Goal: Communication & Community: Answer question/provide support

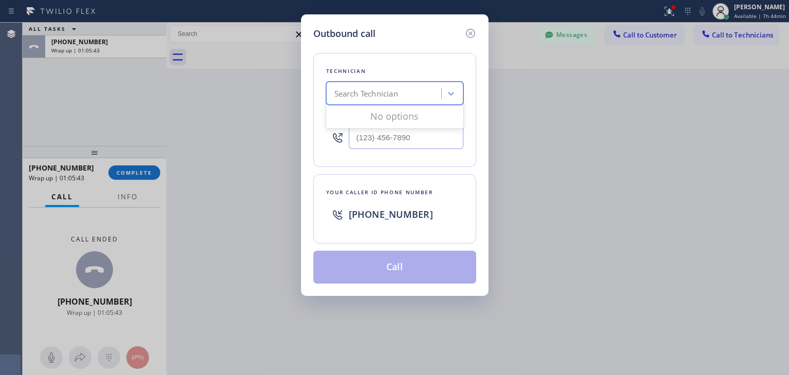
click at [410, 87] on div "Search Technician" at bounding box center [385, 94] width 112 height 18
type input "a"
type input "yahor"
click at [395, 113] on div "[PERSON_NAME]" at bounding box center [394, 115] width 137 height 18
type input "[PHONE_NUMBER]"
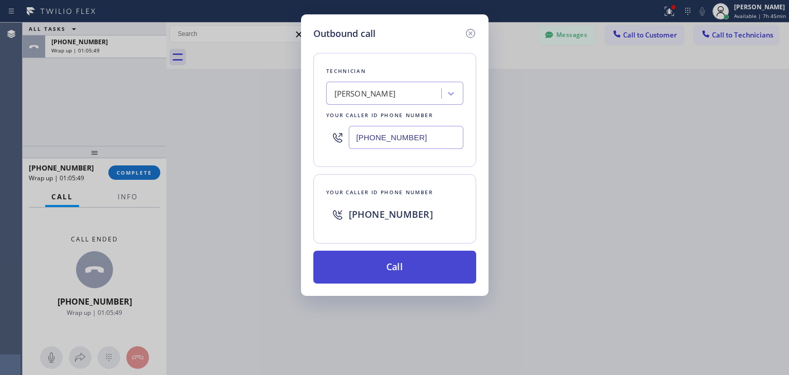
click at [404, 261] on button "Call" at bounding box center [394, 267] width 163 height 33
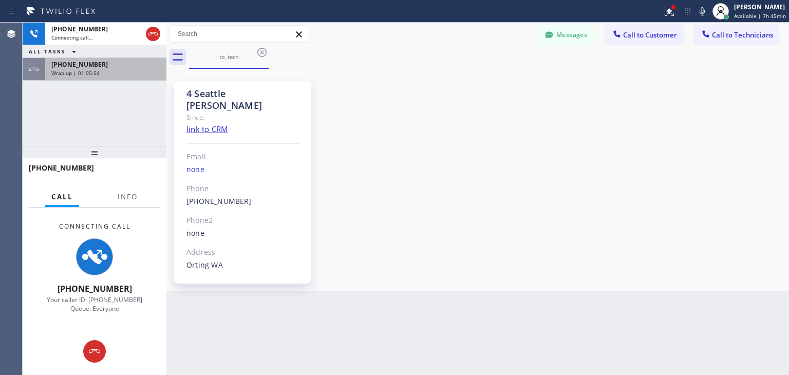
click at [129, 72] on div "Wrap up | 01:05:54" at bounding box center [105, 72] width 109 height 7
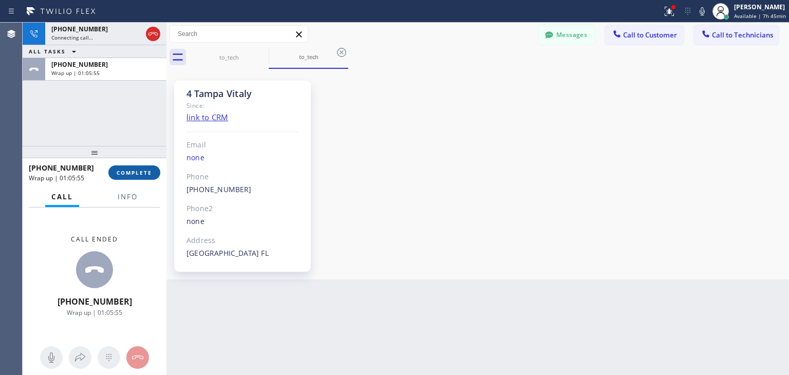
click at [138, 167] on button "COMPLETE" at bounding box center [134, 172] width 52 height 14
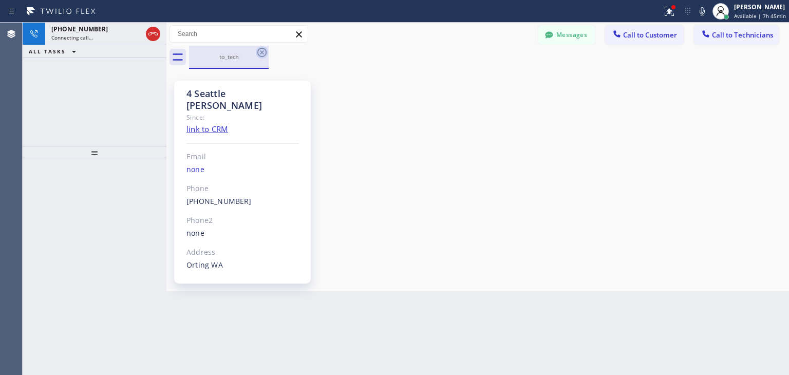
click at [257, 54] on icon at bounding box center [262, 52] width 12 height 12
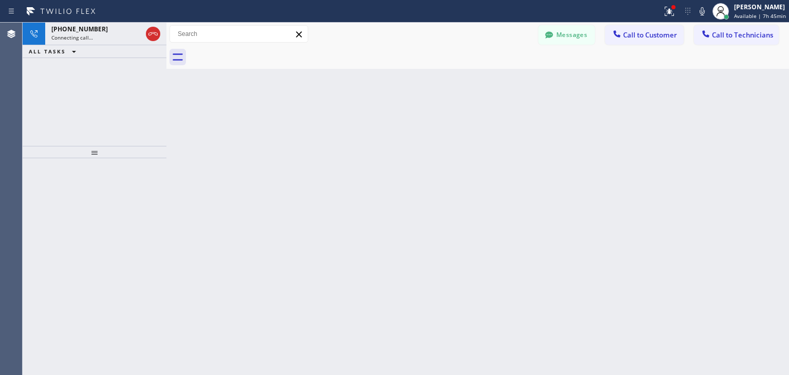
click at [257, 54] on div at bounding box center [489, 57] width 600 height 23
click at [735, 34] on span "Call to Technicians" at bounding box center [742, 34] width 61 height 9
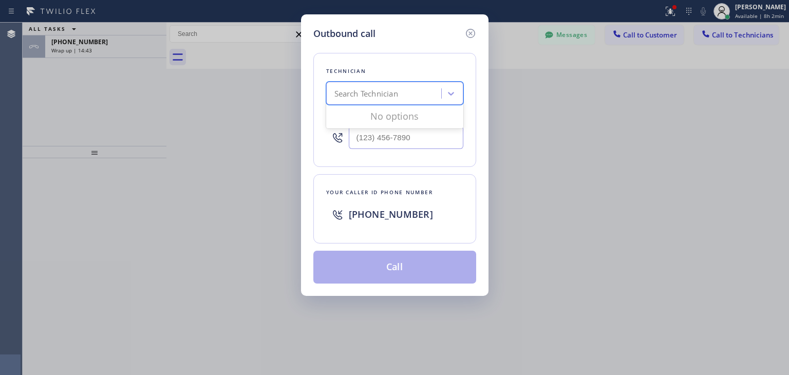
click at [404, 101] on div "Search Technician" at bounding box center [385, 94] width 112 height 18
type input "[PERSON_NAME]"
click at [401, 118] on div "[PERSON_NAME] [PERSON_NAME]" at bounding box center [394, 115] width 137 height 18
type input "[PHONE_NUMBER]"
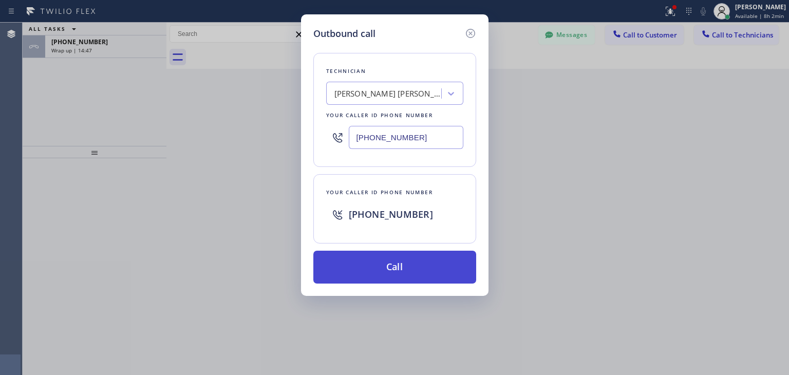
click at [423, 267] on button "Call" at bounding box center [394, 267] width 163 height 33
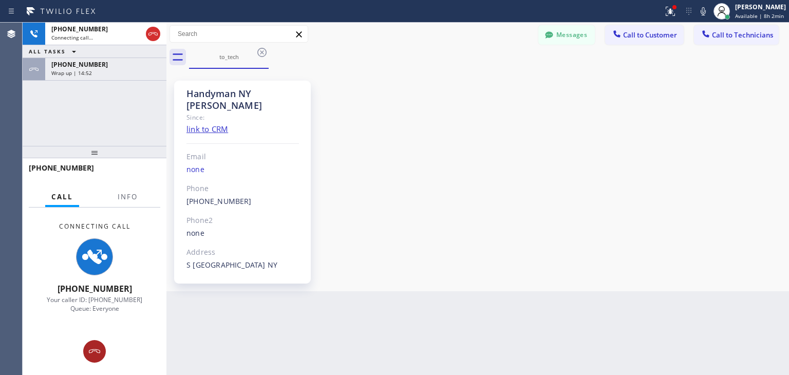
click at [99, 346] on icon at bounding box center [94, 351] width 12 height 12
click at [99, 328] on div "Connecting Call [PHONE_NUMBER] Your caller ID: [PHONE_NUMBER] Queue: Everyone" at bounding box center [95, 268] width 144 height 120
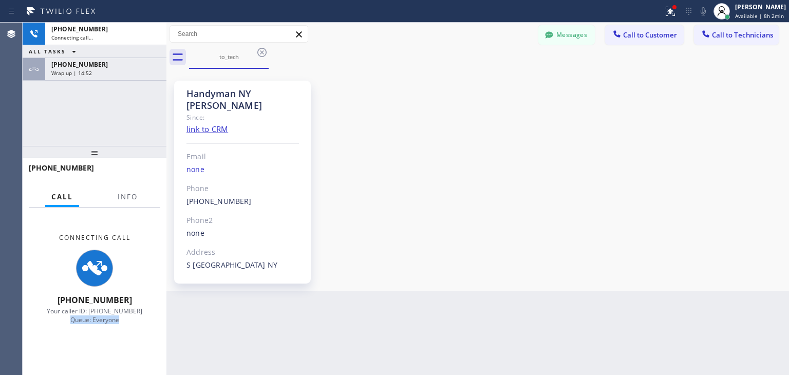
click at [99, 346] on div "Connecting Call [PHONE_NUMBER] Your caller ID: [PHONE_NUMBER] Queue: Everyone" at bounding box center [95, 279] width 144 height 143
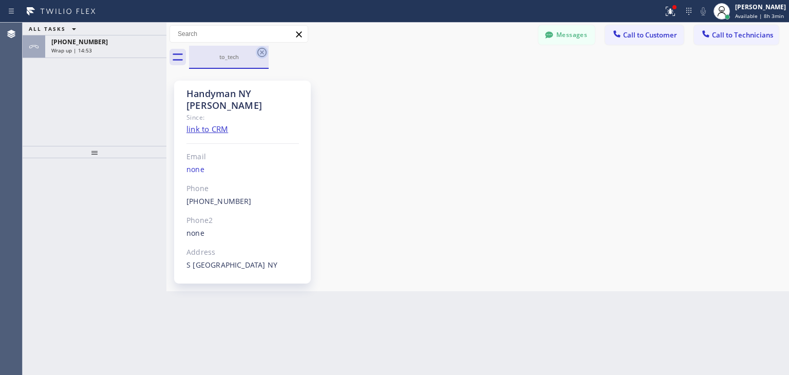
click at [261, 53] on icon at bounding box center [261, 52] width 9 height 9
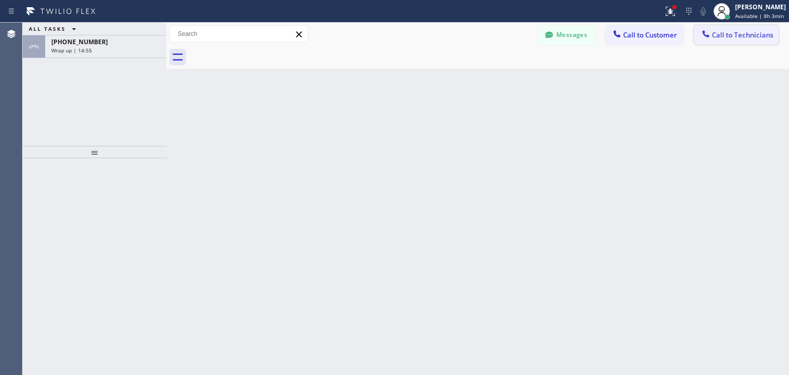
click at [739, 27] on button "Call to Technicians" at bounding box center [736, 35] width 85 height 20
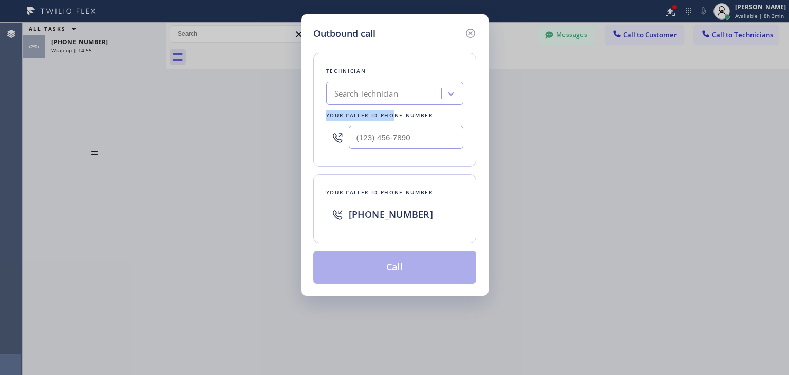
drag, startPoint x: 394, startPoint y: 116, endPoint x: 418, endPoint y: 92, distance: 34.1
click at [418, 92] on div "Technician Search Technician Your caller id phone number" at bounding box center [394, 110] width 163 height 114
click at [418, 92] on div "Search Technician" at bounding box center [385, 94] width 112 height 18
type input "[PERSON_NAME]"
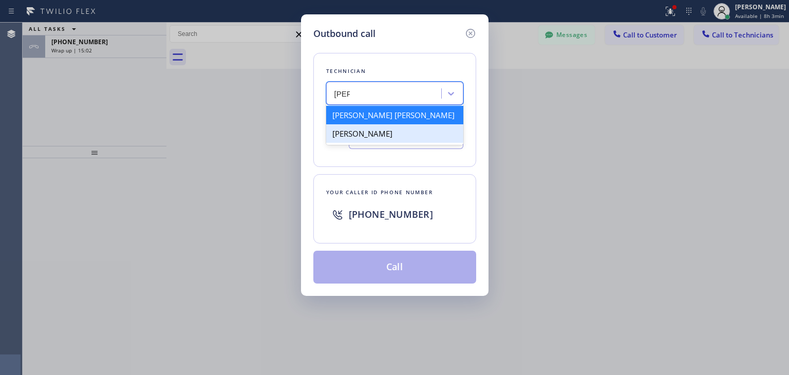
click at [443, 138] on div "[PERSON_NAME]" at bounding box center [394, 133] width 137 height 18
type input "[PHONE_NUMBER]"
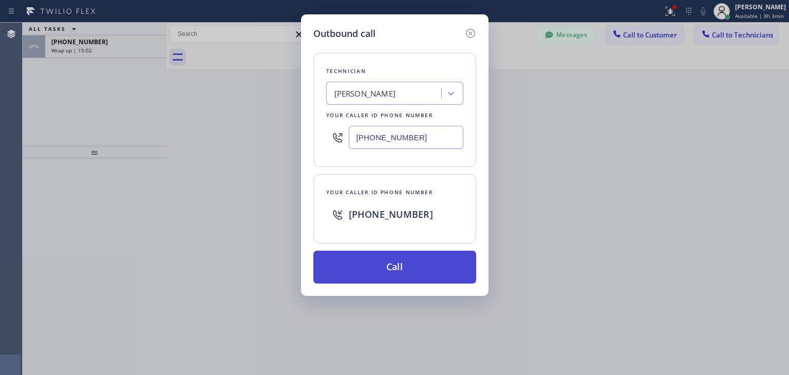
click at [428, 251] on button "Call" at bounding box center [394, 267] width 163 height 33
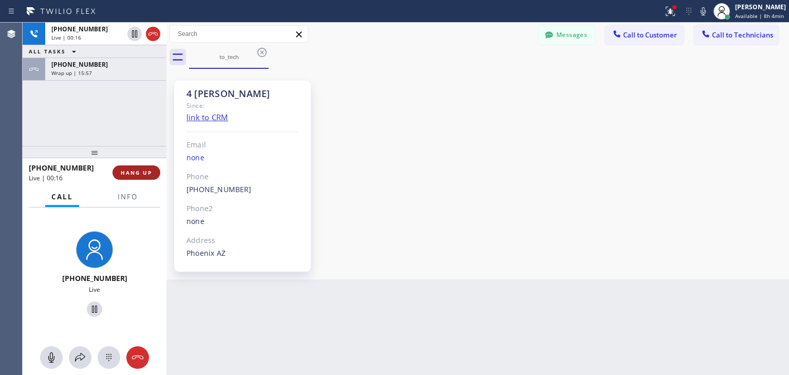
click at [128, 168] on button "HANG UP" at bounding box center [136, 172] width 48 height 14
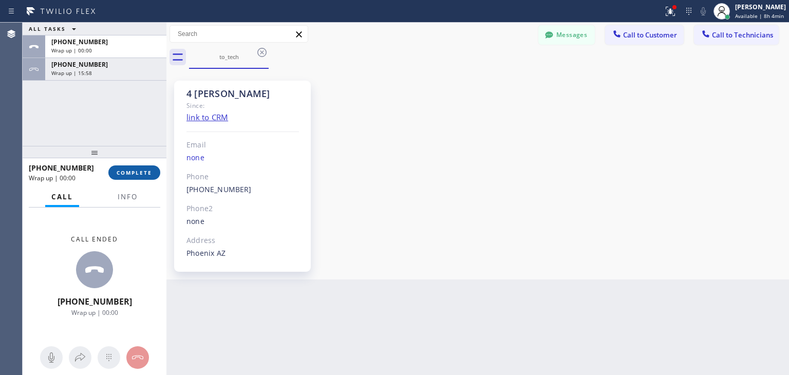
click at [128, 168] on button "COMPLETE" at bounding box center [134, 172] width 52 height 14
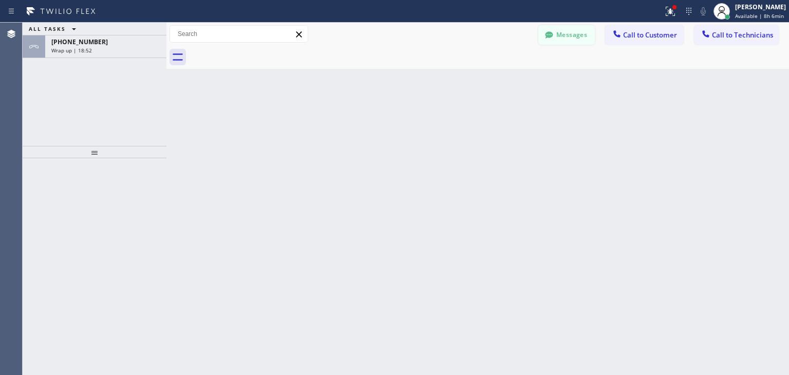
click at [569, 39] on button "Messages" at bounding box center [566, 35] width 57 height 20
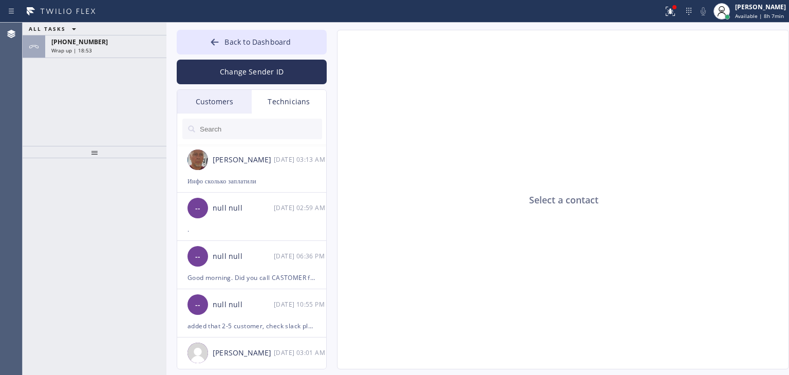
click at [240, 99] on div "Customers" at bounding box center [214, 102] width 74 height 24
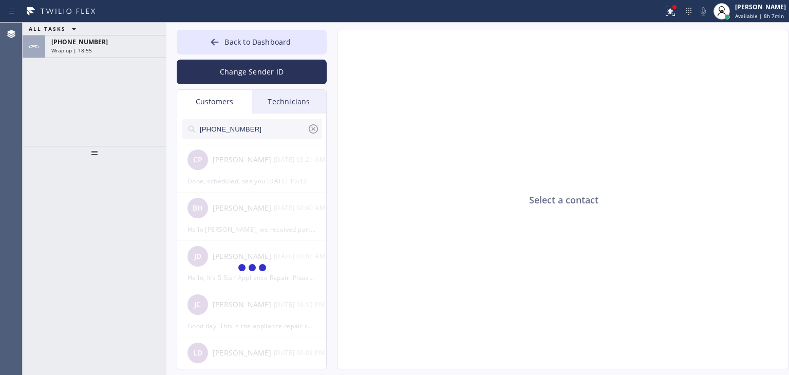
click at [276, 133] on input "[PHONE_NUMBER]" at bounding box center [253, 129] width 108 height 21
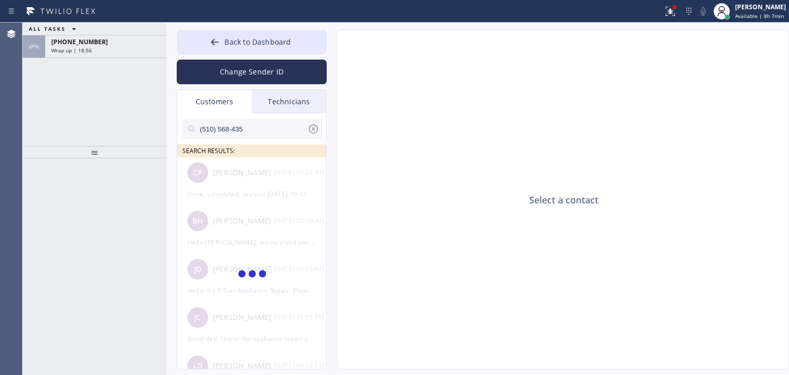
click at [276, 133] on input "(510) 568-435" at bounding box center [253, 129] width 108 height 21
type input "(510) 568-435"
click at [266, 180] on div "EB [PERSON_NAME] --:--" at bounding box center [252, 172] width 150 height 31
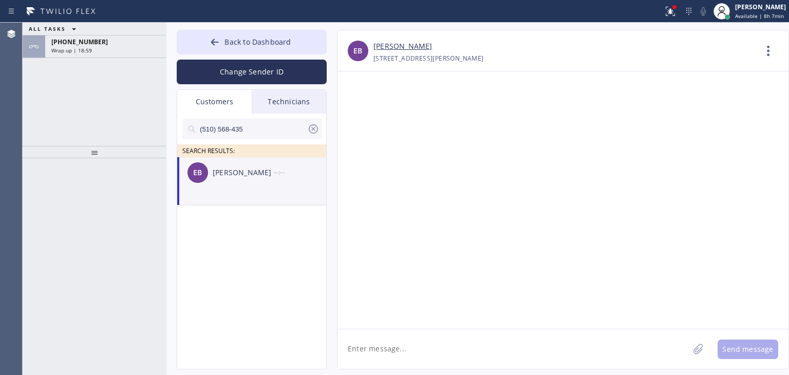
click at [440, 356] on textarea at bounding box center [512, 349] width 351 height 40
paste textarea "Good day! This is the appliance repair company you recently contacted. Unfortun…"
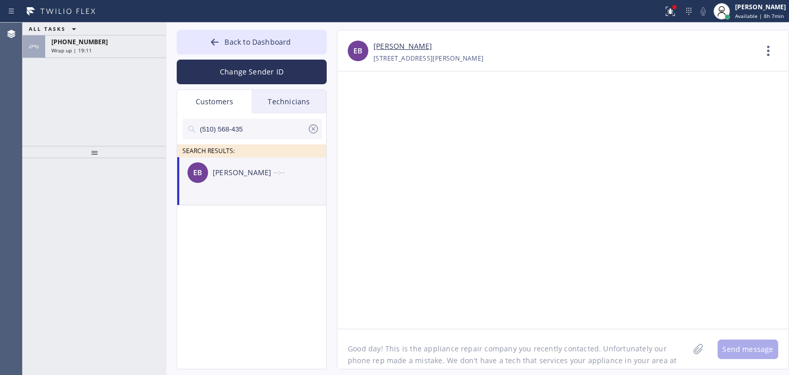
scroll to position [8, 0]
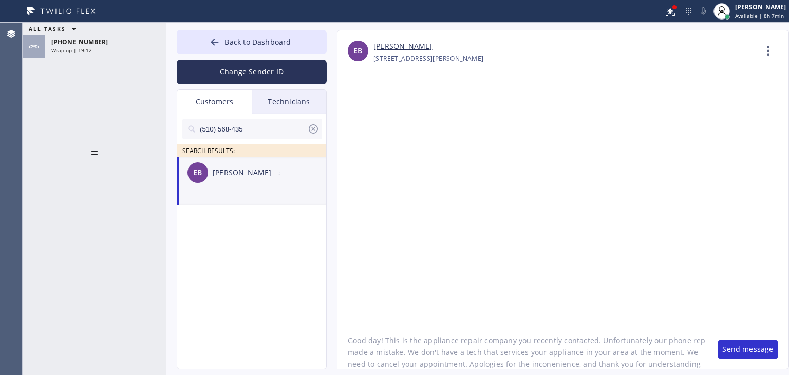
click at [464, 344] on textarea "Good day! This is the appliance repair company you recently contacted. Unfortun…" at bounding box center [522, 349] width 370 height 40
type textarea "Good day! This is the appliance repair company you recently contacted. Unfortun…"
click at [745, 351] on button "Send message" at bounding box center [748, 350] width 61 height 20
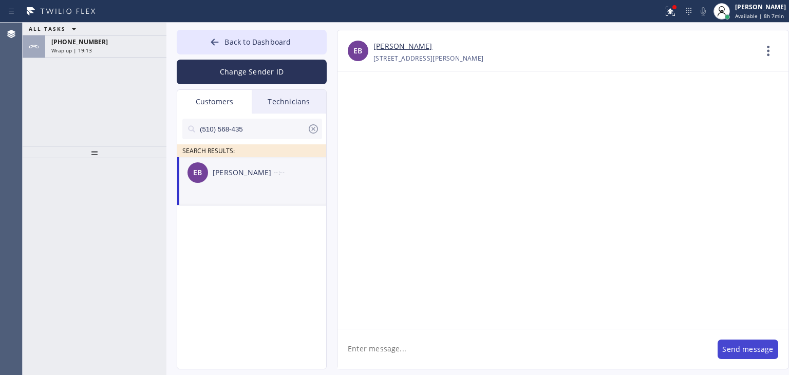
scroll to position [0, 0]
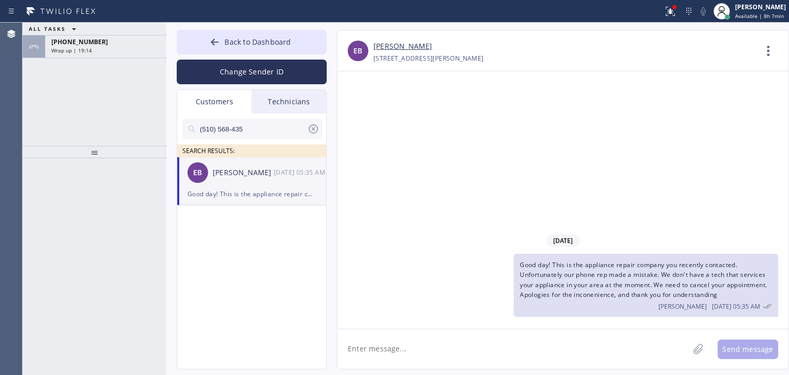
click at [282, 28] on div "Back to Dashboard Change Sender ID Customers Technicians (510) 568-435 SEARCH R…" at bounding box center [477, 199] width 623 height 352
click at [282, 33] on button "Back to Dashboard" at bounding box center [252, 42] width 150 height 25
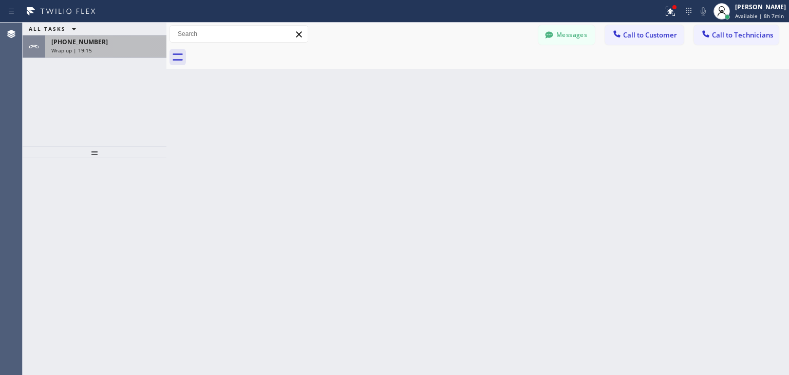
click at [100, 47] on div "Wrap up | 19:15" at bounding box center [105, 50] width 109 height 7
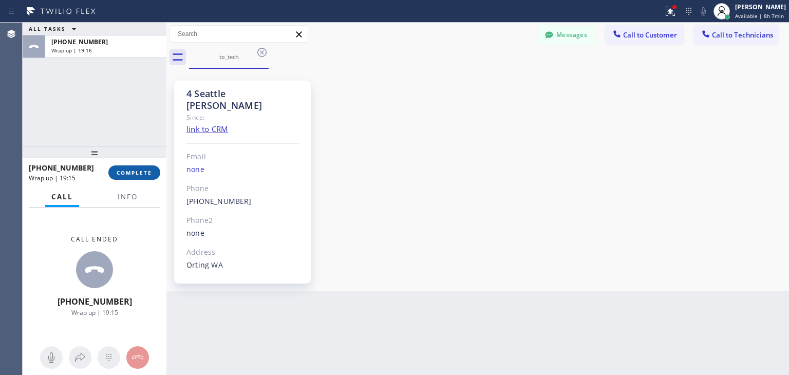
click at [151, 168] on button "COMPLETE" at bounding box center [134, 172] width 52 height 14
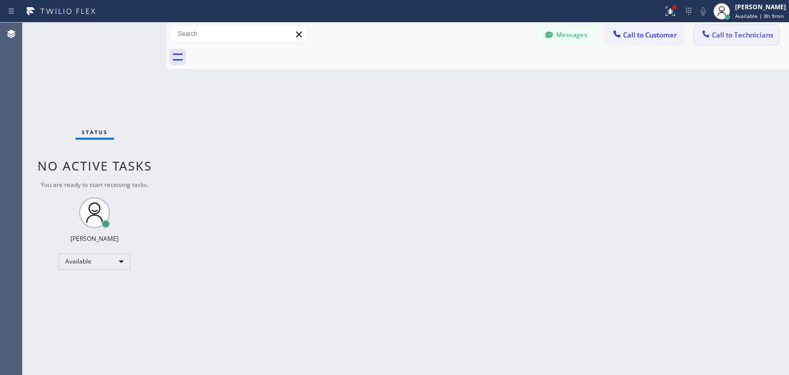
click at [730, 35] on span "Call to Technicians" at bounding box center [742, 34] width 61 height 9
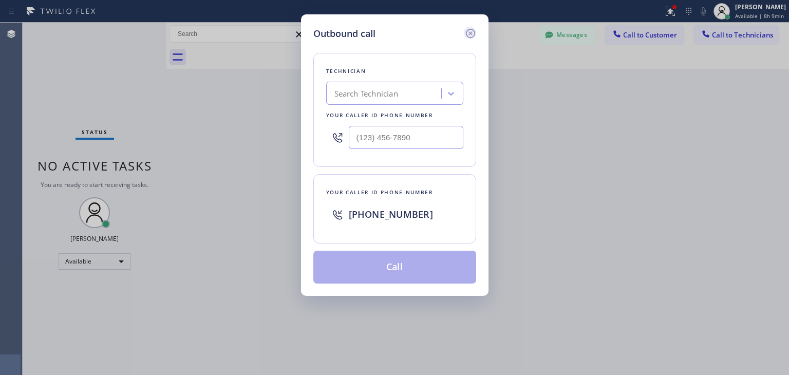
click at [474, 33] on icon at bounding box center [470, 33] width 12 height 12
